Goal: Navigation & Orientation: Find specific page/section

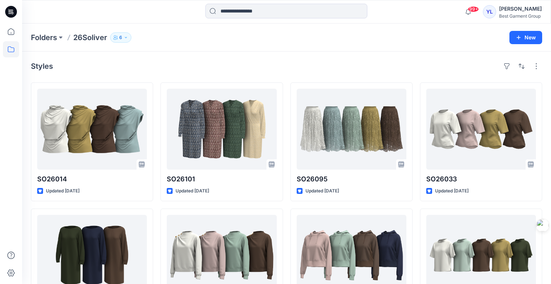
scroll to position [262, 0]
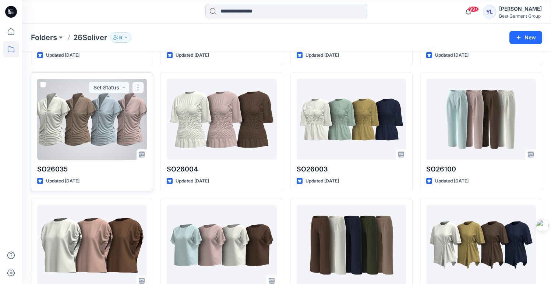
click at [137, 90] on button "button" at bounding box center [138, 88] width 12 height 12
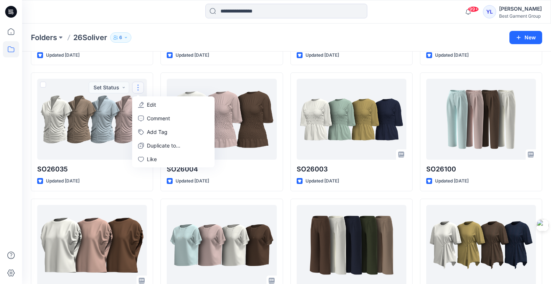
click at [192, 38] on div "Folders 26Soliver 6" at bounding box center [258, 37] width 454 height 10
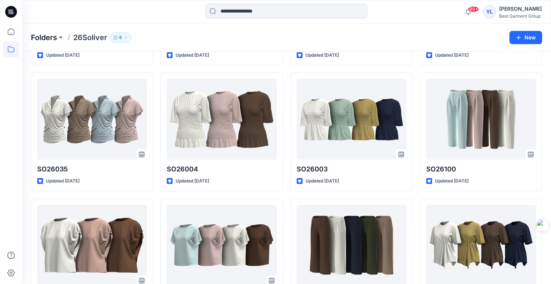
click at [49, 35] on p "Folders" at bounding box center [44, 37] width 26 height 10
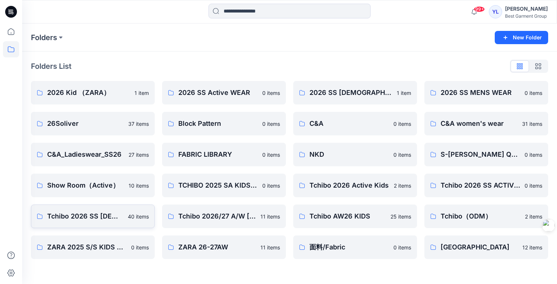
click at [105, 221] on p "Tchibo 2026 SS [DEMOGRAPHIC_DATA]-WEAR" at bounding box center [85, 216] width 76 height 10
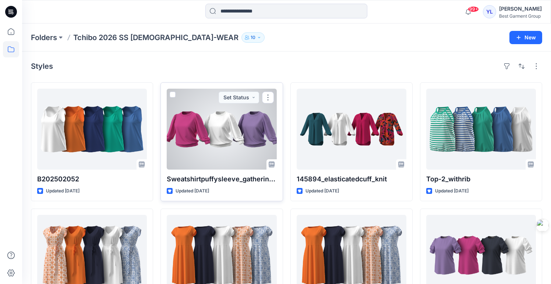
click at [238, 137] on div at bounding box center [222, 129] width 110 height 81
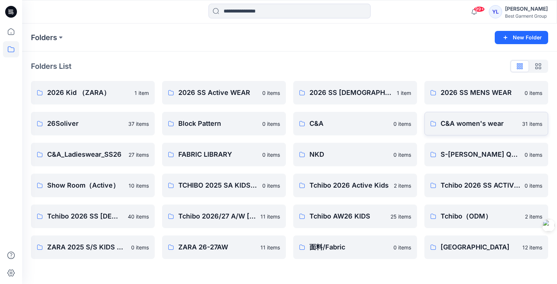
click at [476, 125] on p "C&A women's wear" at bounding box center [479, 124] width 77 height 10
click at [231, 247] on p "ZARA 26-27AW" at bounding box center [223, 247] width 90 height 10
click at [471, 247] on p "[GEOGRAPHIC_DATA]" at bounding box center [479, 247] width 77 height 10
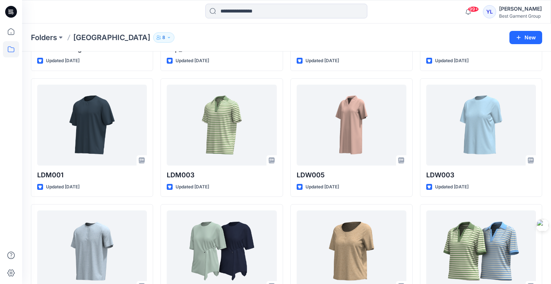
scroll to position [176, 0]
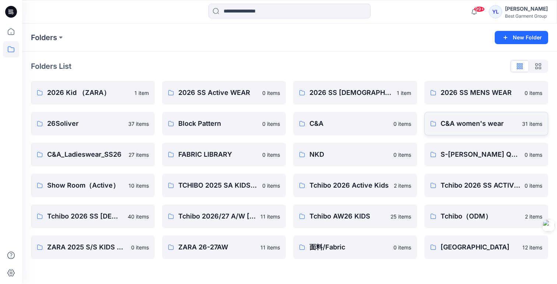
click at [469, 131] on link "C&A women's wear 31 items" at bounding box center [486, 124] width 124 height 24
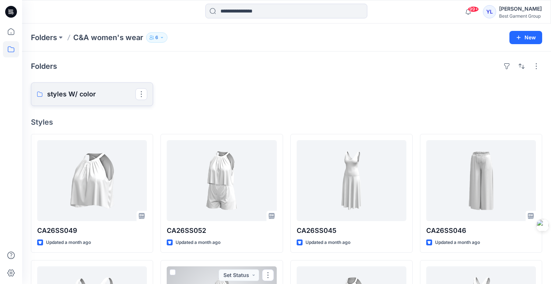
click at [102, 97] on p "styles W/ color" at bounding box center [91, 94] width 88 height 10
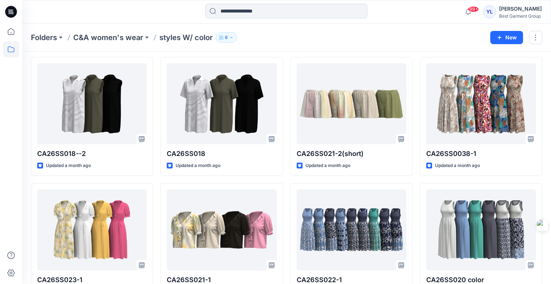
scroll to position [580, 0]
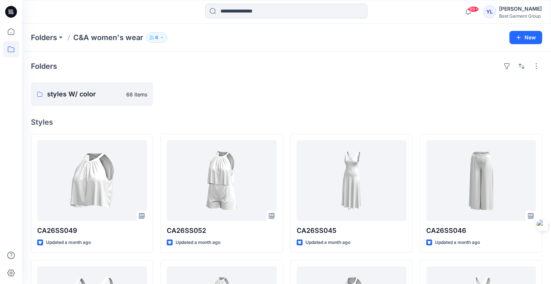
scroll to position [255, 0]
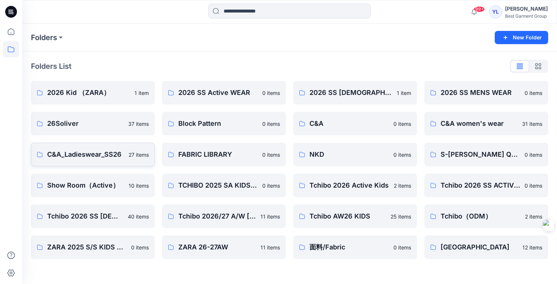
click at [107, 159] on p "C&A_Ladieswear_SS26" at bounding box center [85, 155] width 77 height 10
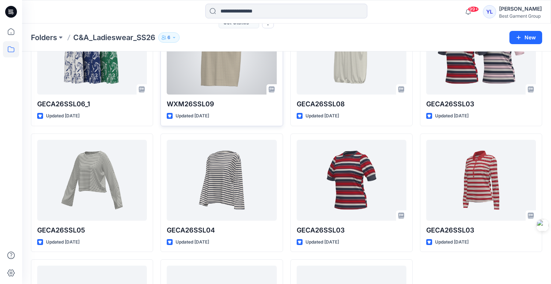
scroll to position [679, 0]
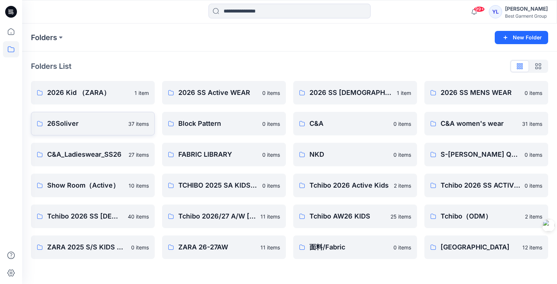
click at [104, 130] on link "26Soliver 37 items" at bounding box center [93, 124] width 124 height 24
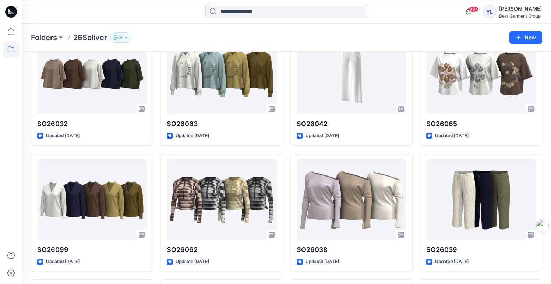
scroll to position [741, 0]
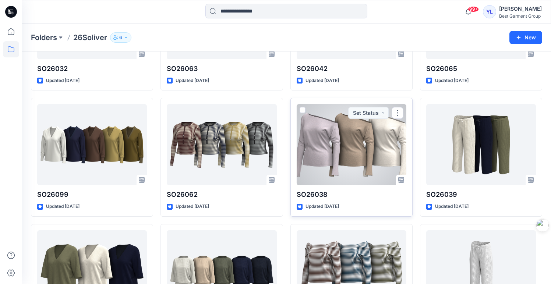
click at [366, 162] on div at bounding box center [352, 144] width 110 height 81
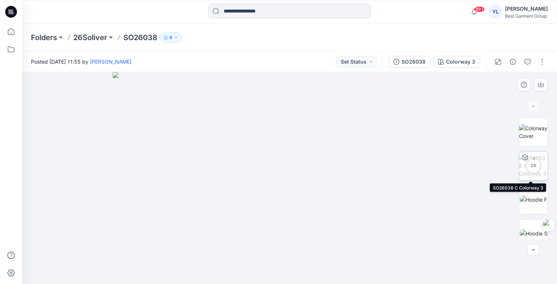
click at [530, 165] on div "2 %" at bounding box center [533, 166] width 18 height 6
